Goal: Task Accomplishment & Management: Manage account settings

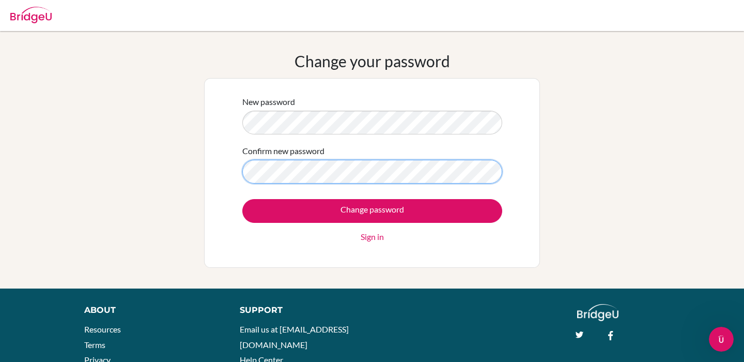
click at [242, 199] on input "Change password" at bounding box center [372, 211] width 260 height 24
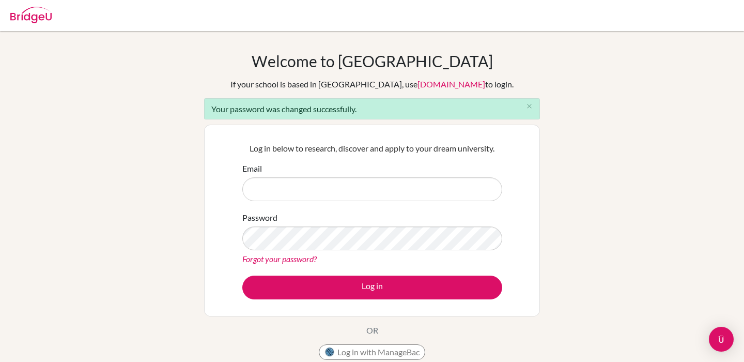
click at [260, 184] on input "Email" at bounding box center [372, 189] width 260 height 24
type input "[EMAIL_ADDRESS][DOMAIN_NAME]"
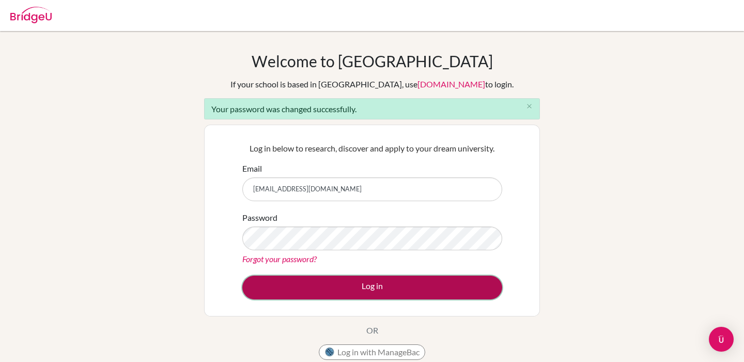
click at [344, 291] on button "Log in" at bounding box center [372, 287] width 260 height 24
